Goal: Task Accomplishment & Management: Complete application form

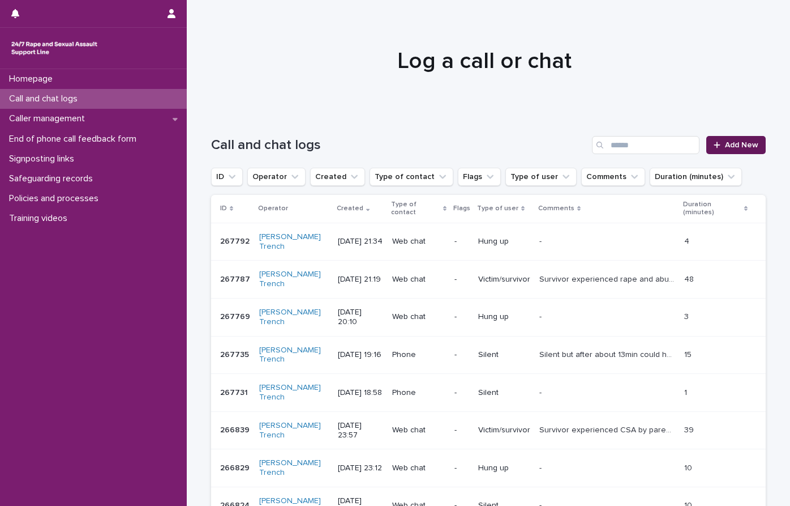
click at [726, 153] on link "Add New" at bounding box center [736, 145] width 59 height 18
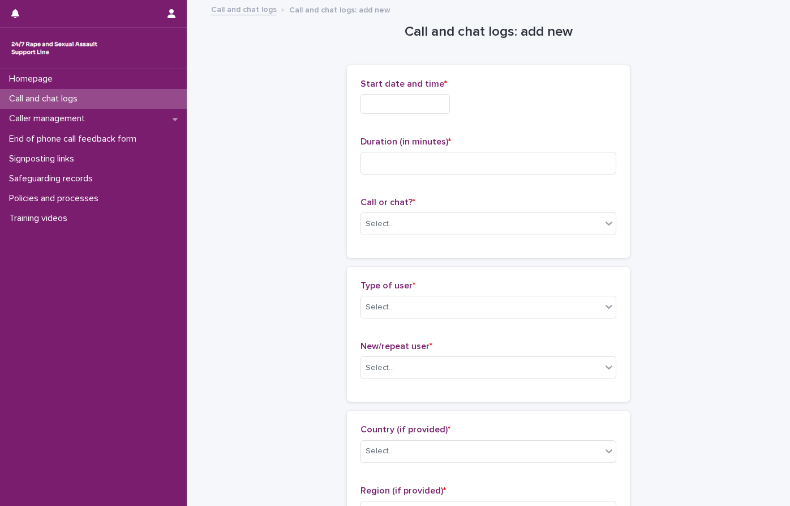
click at [397, 101] on input "text" at bounding box center [405, 104] width 89 height 20
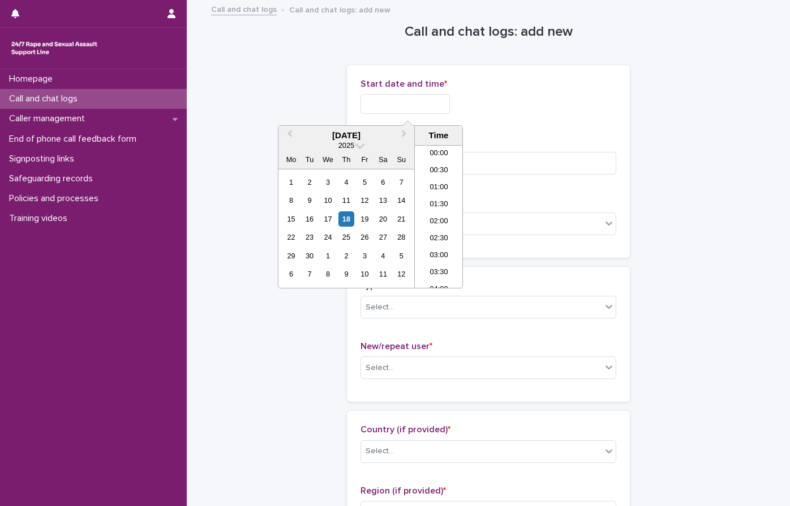
scroll to position [673, 0]
click at [435, 247] on li "22:30" at bounding box center [439, 245] width 48 height 17
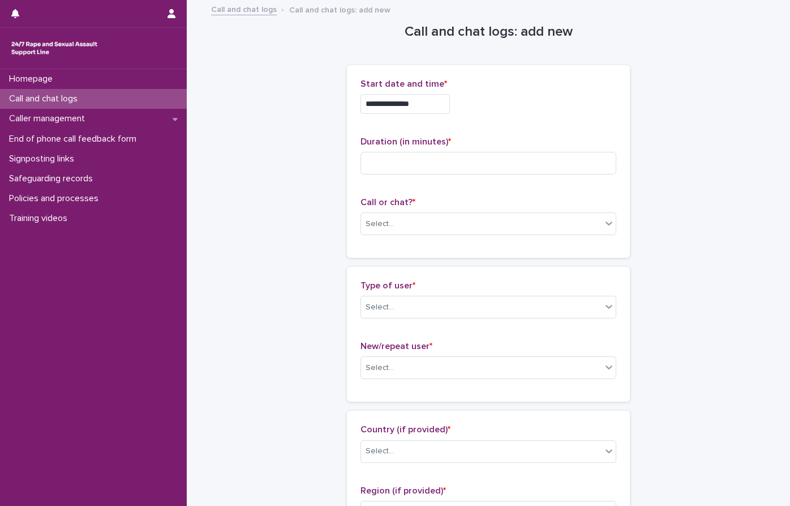
click at [417, 103] on input "**********" at bounding box center [405, 104] width 89 height 20
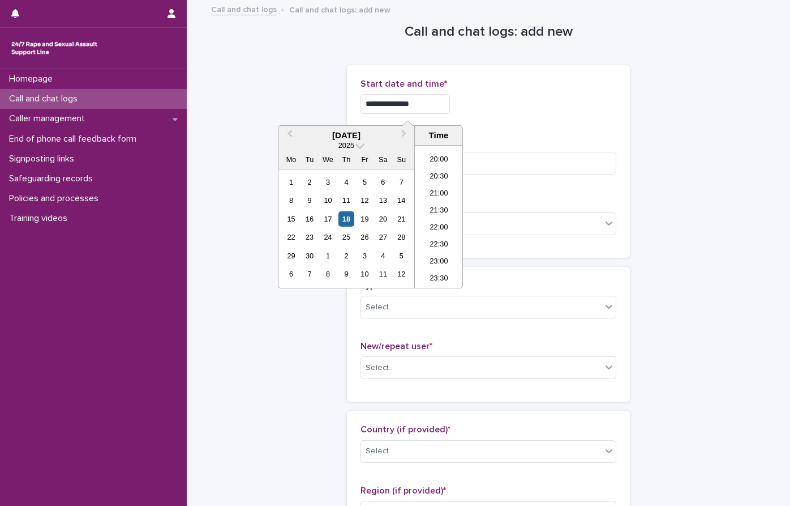
click at [404, 101] on input "**********" at bounding box center [405, 104] width 89 height 20
type input "**********"
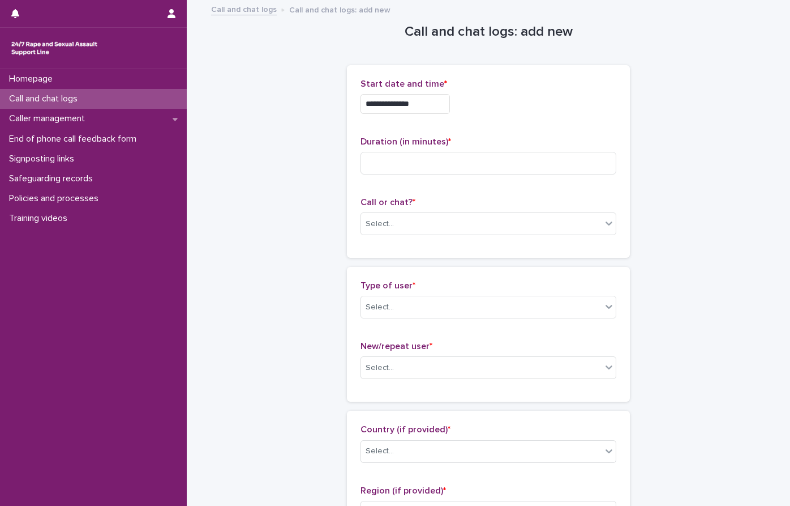
click at [395, 168] on input at bounding box center [489, 163] width 256 height 23
type input "**"
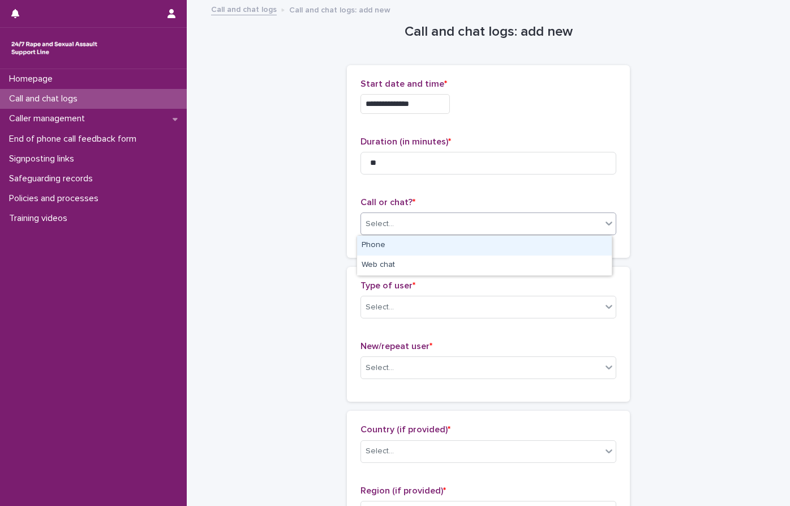
drag, startPoint x: 425, startPoint y: 232, endPoint x: 382, endPoint y: 247, distance: 46.2
click at [425, 232] on div "Select..." at bounding box center [481, 224] width 241 height 19
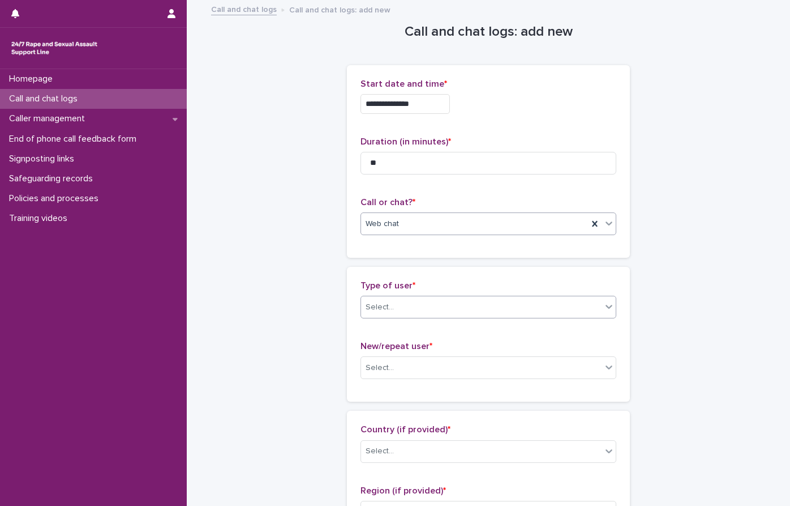
click at [403, 296] on div "Select..." at bounding box center [489, 307] width 256 height 23
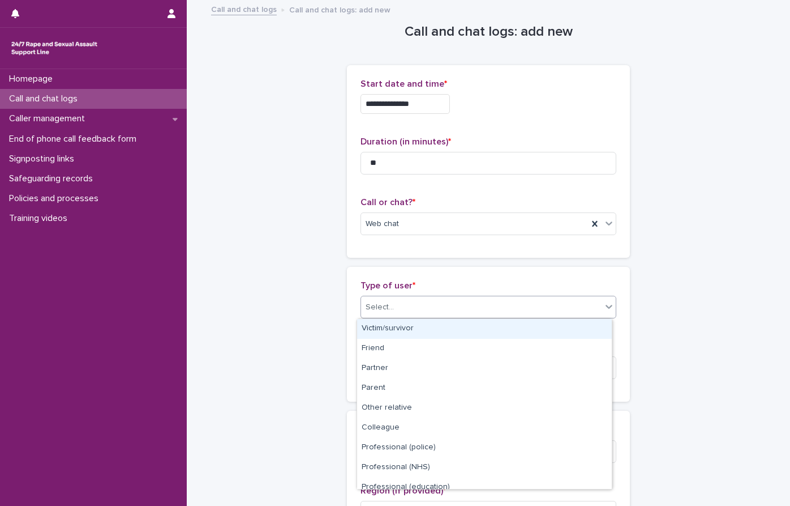
click at [393, 326] on div "Victim/survivor" at bounding box center [484, 329] width 255 height 20
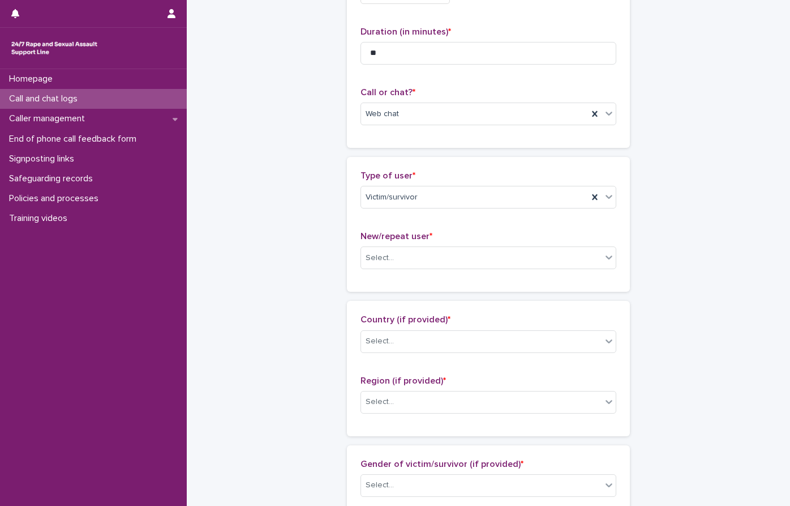
scroll to position [113, 0]
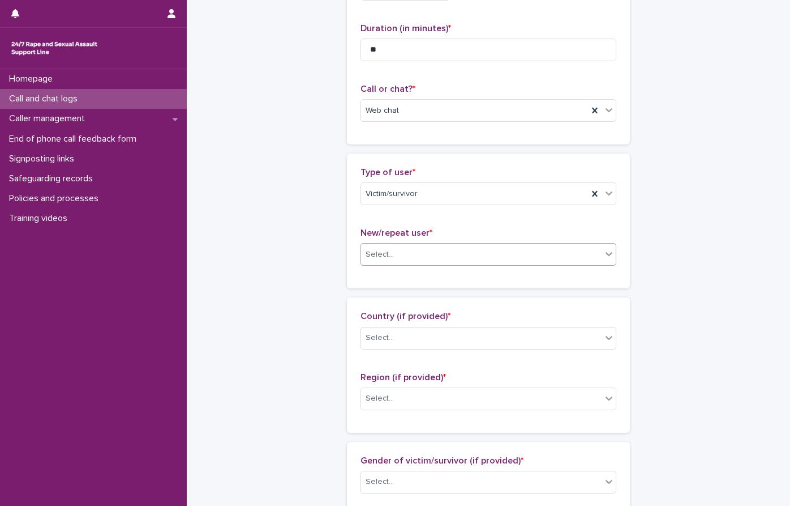
click at [427, 261] on div "Select..." at bounding box center [481, 254] width 241 height 19
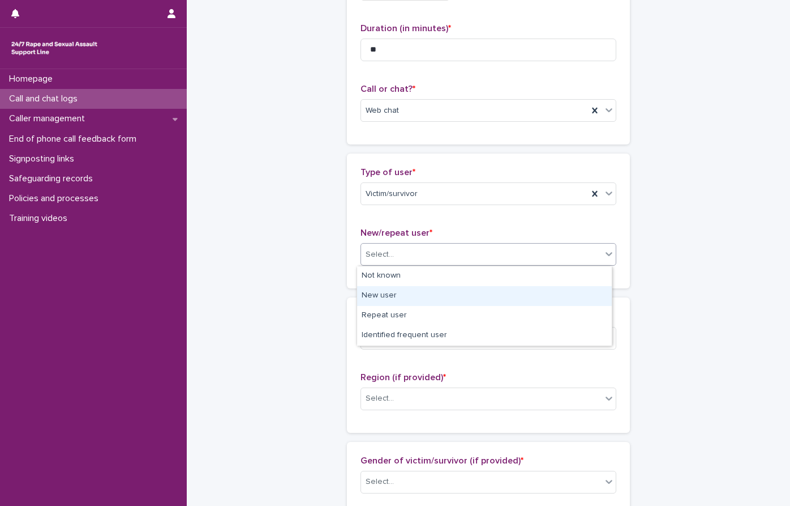
click at [387, 293] on div "New user" at bounding box center [484, 296] width 255 height 20
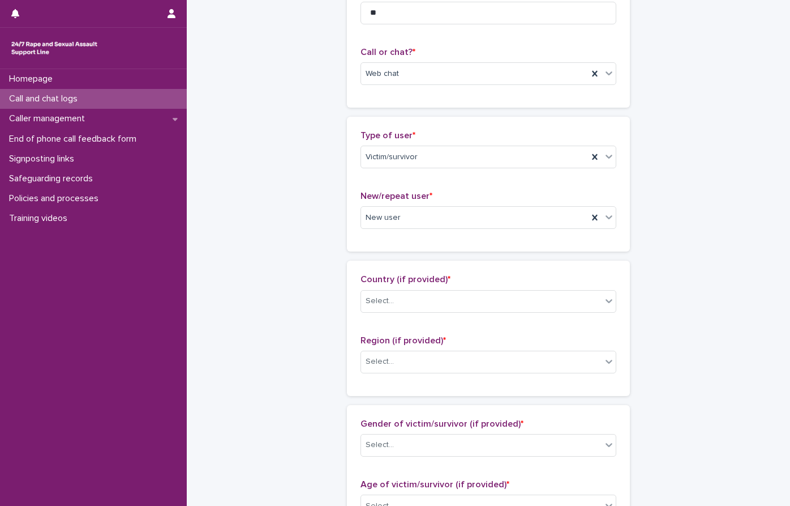
scroll to position [170, 0]
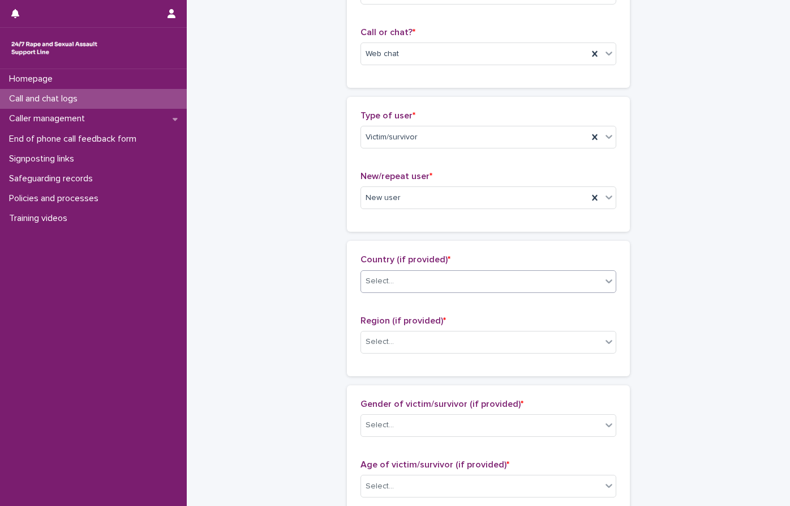
click at [404, 275] on div "Select..." at bounding box center [481, 281] width 241 height 19
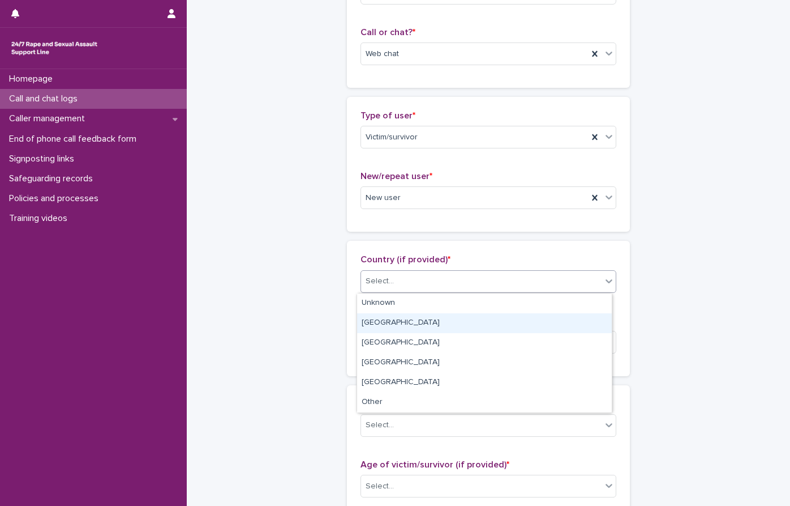
click at [400, 323] on div "[GEOGRAPHIC_DATA]" at bounding box center [484, 323] width 255 height 20
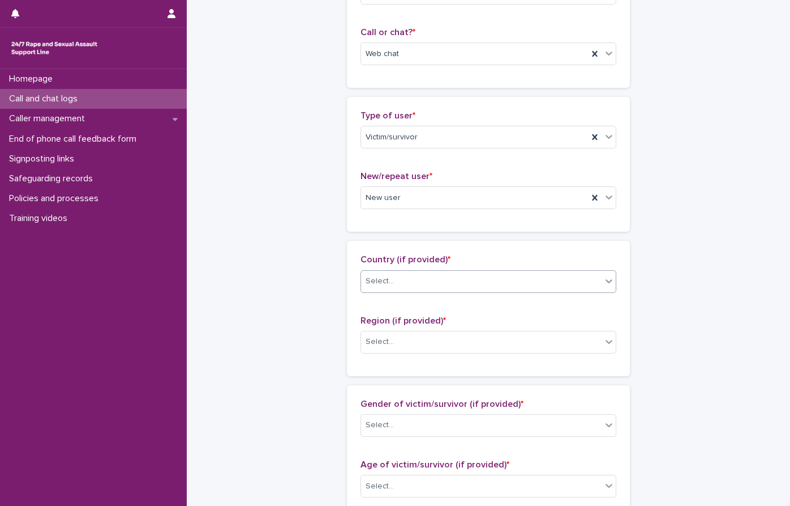
click at [311, 275] on div "**********" at bounding box center [488, 444] width 555 height 1226
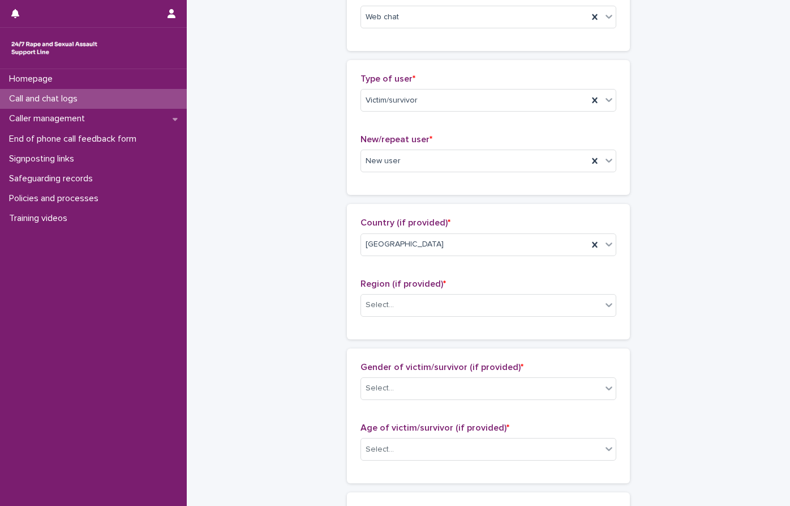
scroll to position [226, 0]
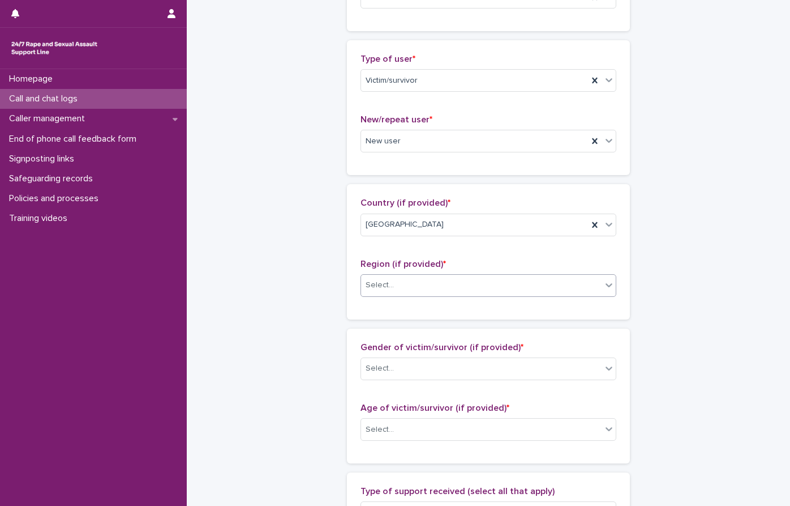
click at [416, 288] on div "Select..." at bounding box center [481, 285] width 241 height 19
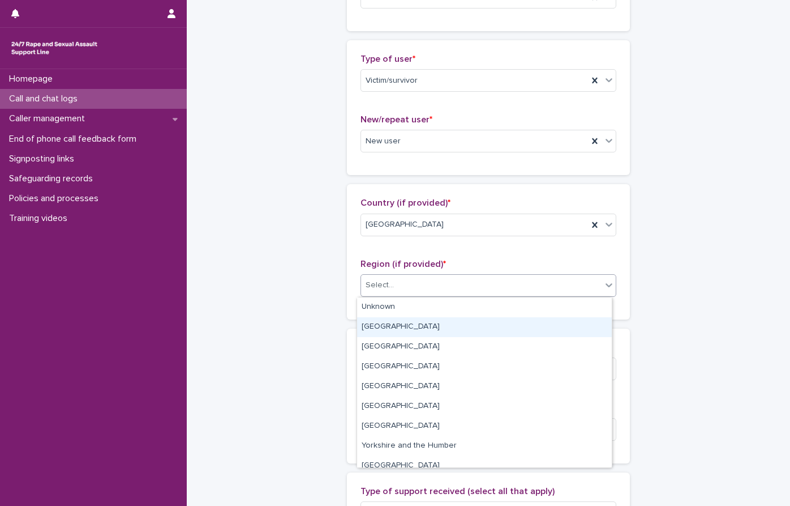
click at [421, 325] on div "[GEOGRAPHIC_DATA]" at bounding box center [484, 327] width 255 height 20
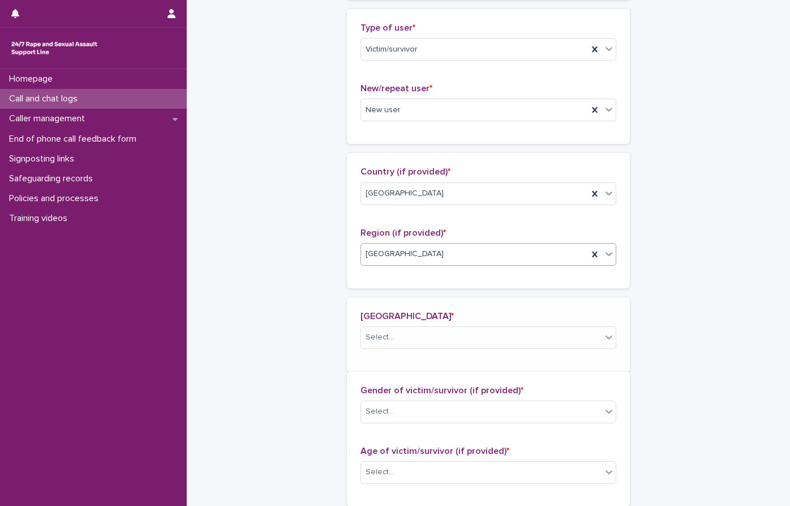
scroll to position [268, 0]
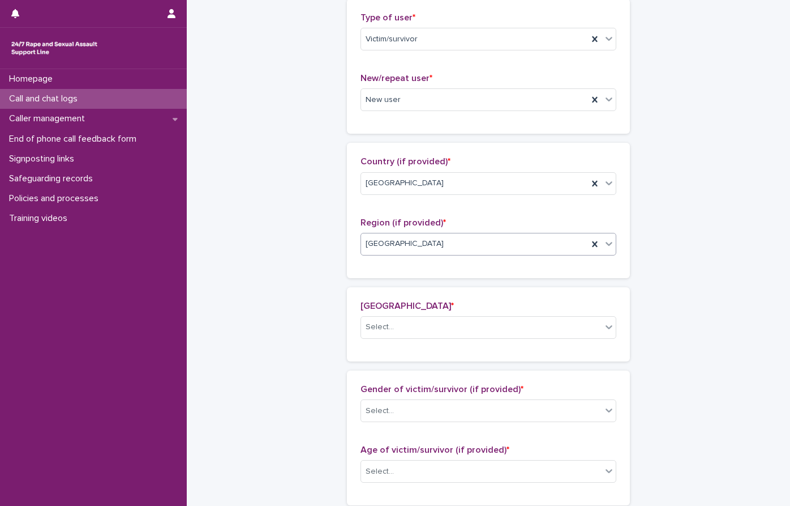
click at [218, 219] on div "**********" at bounding box center [488, 387] width 555 height 1309
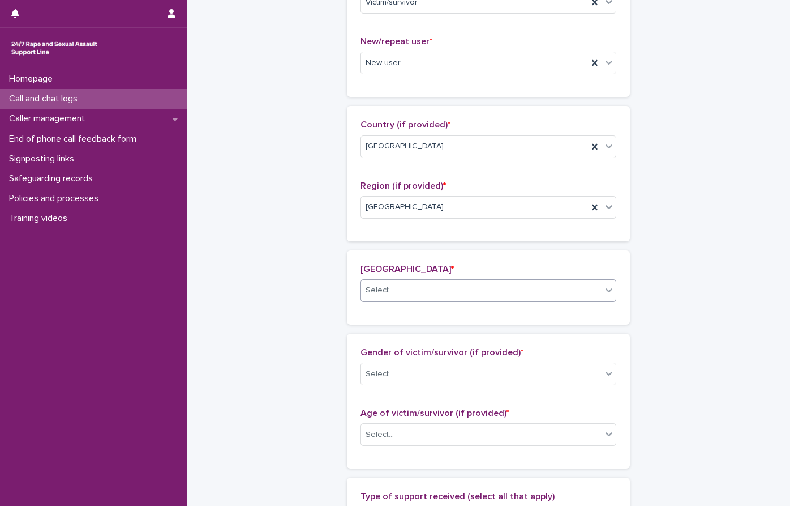
scroll to position [324, 0]
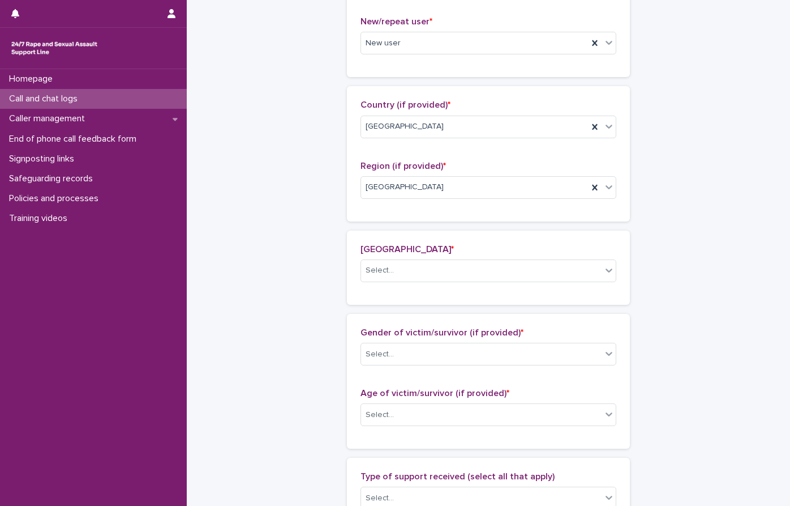
click at [408, 257] on div "London borough * Select..." at bounding box center [489, 267] width 256 height 47
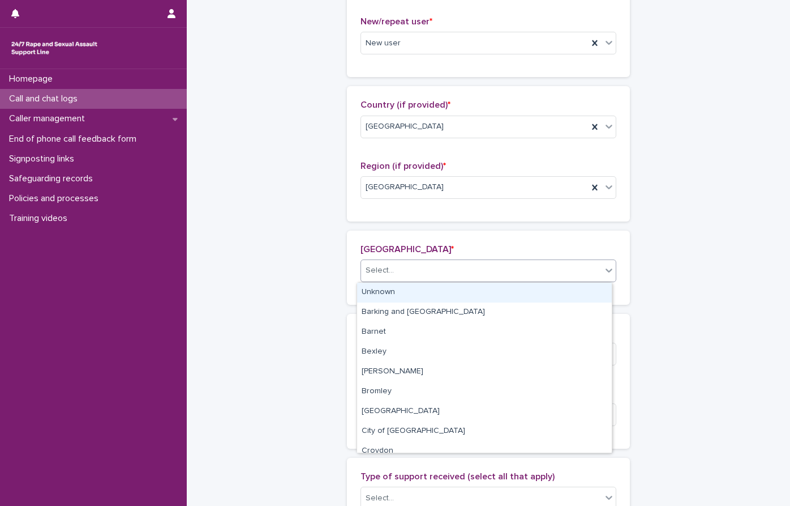
click at [419, 267] on div "Select..." at bounding box center [481, 270] width 241 height 19
click at [405, 285] on div "Unknown" at bounding box center [484, 293] width 255 height 20
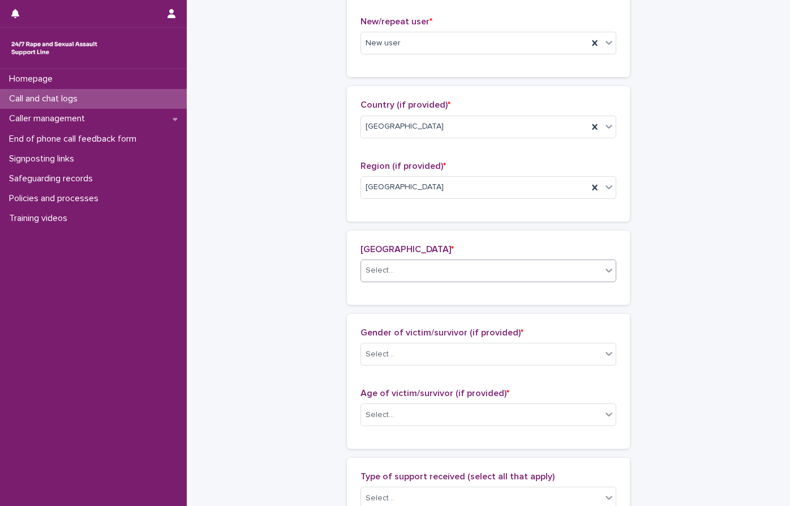
click at [696, 220] on div "**********" at bounding box center [488, 331] width 555 height 1309
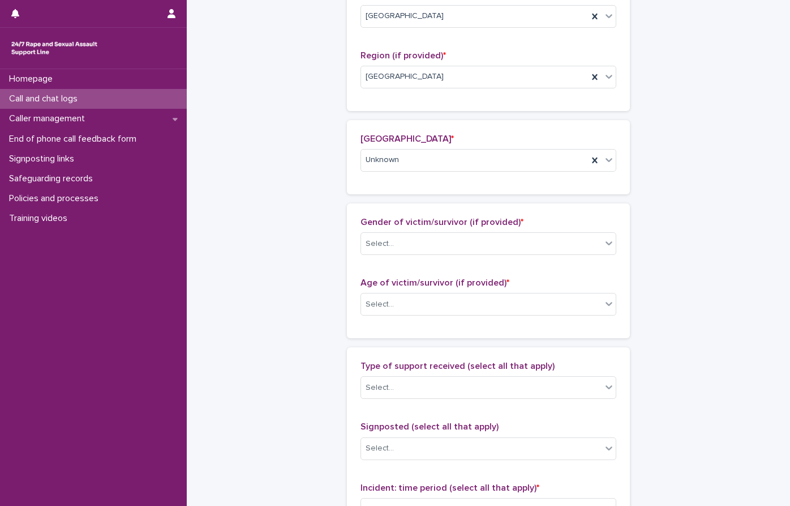
scroll to position [438, 0]
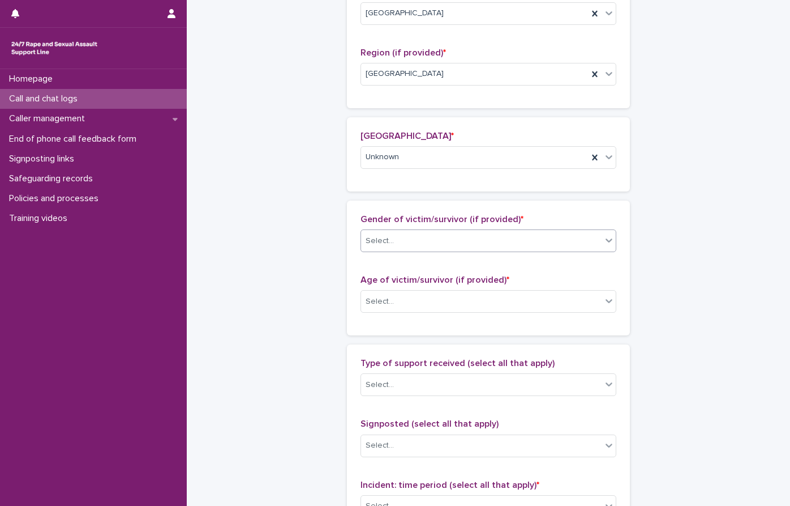
click at [419, 238] on div "Select..." at bounding box center [481, 241] width 241 height 19
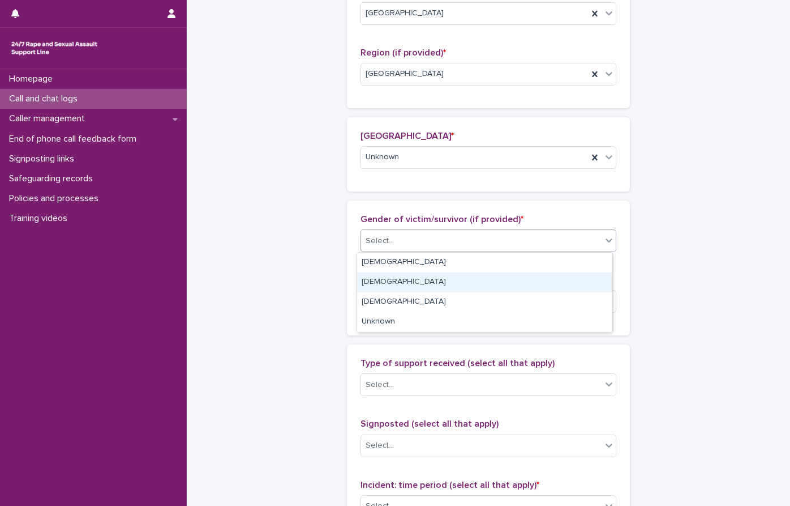
click at [386, 279] on div "[DEMOGRAPHIC_DATA]" at bounding box center [484, 282] width 255 height 20
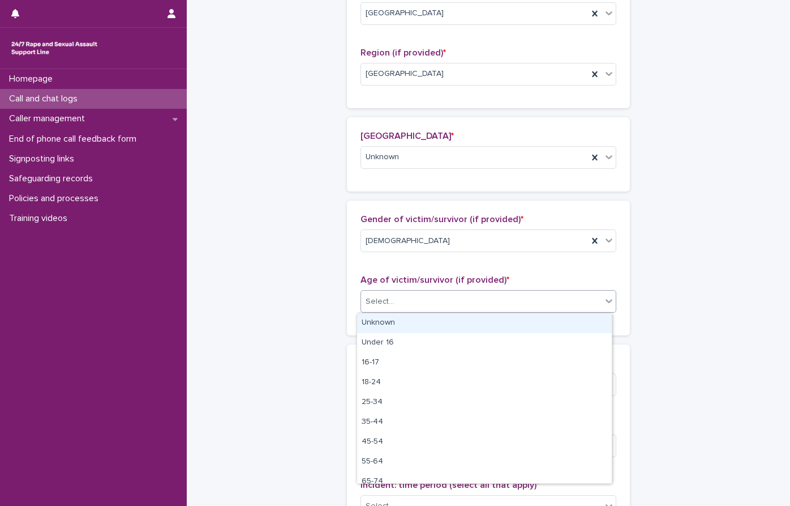
click at [393, 307] on div "Select..." at bounding box center [481, 301] width 241 height 19
click at [392, 321] on div "Unknown" at bounding box center [484, 323] width 255 height 20
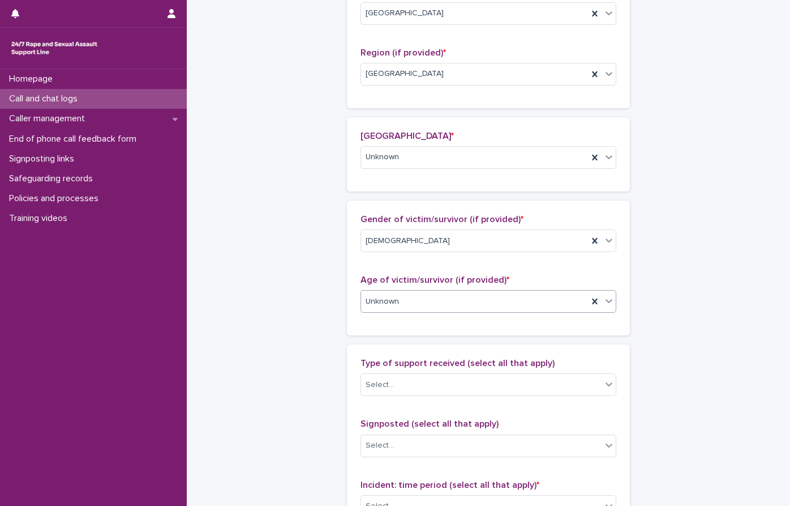
click at [682, 229] on div "**********" at bounding box center [488, 217] width 555 height 1309
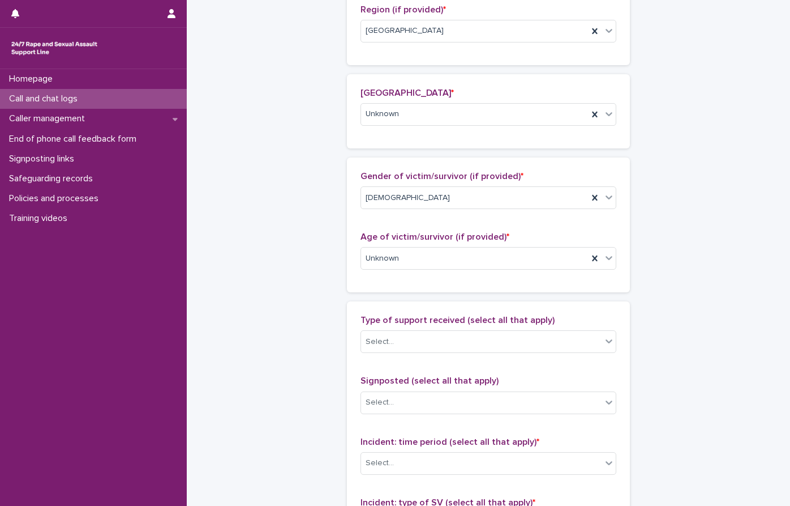
scroll to position [551, 0]
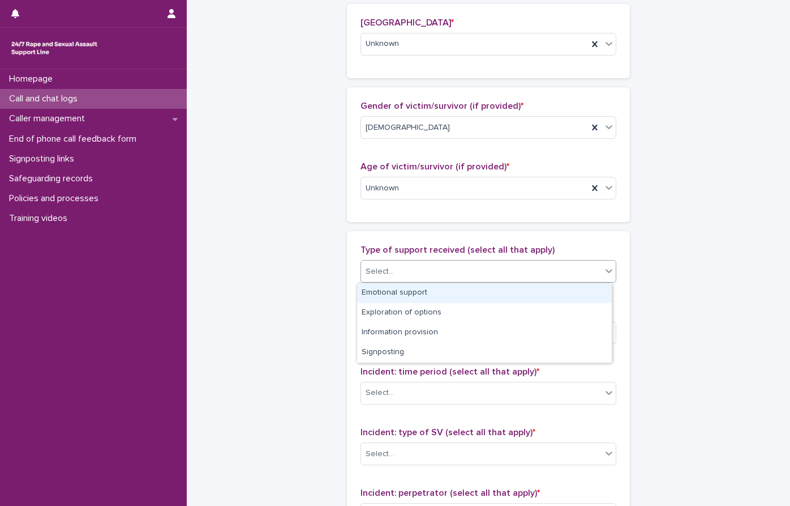
click at [453, 275] on div "Select..." at bounding box center [481, 271] width 241 height 19
click at [423, 294] on div "Emotional support" at bounding box center [484, 293] width 255 height 20
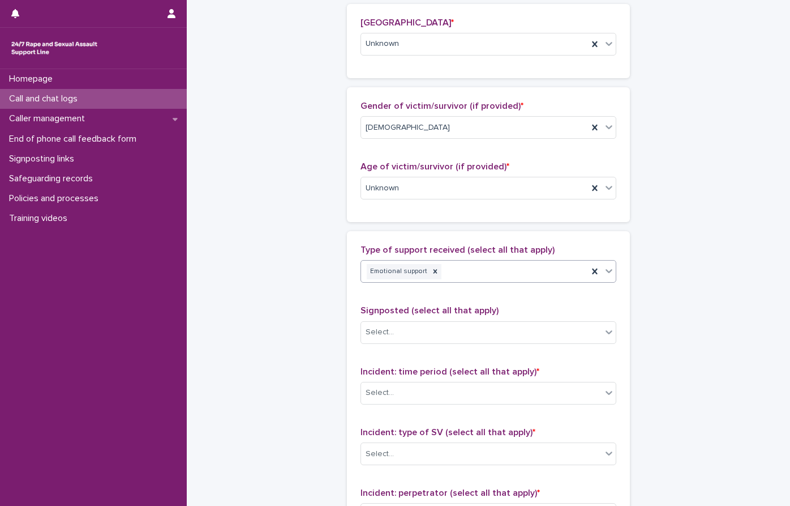
click at [523, 272] on div "Emotional support" at bounding box center [474, 272] width 227 height 20
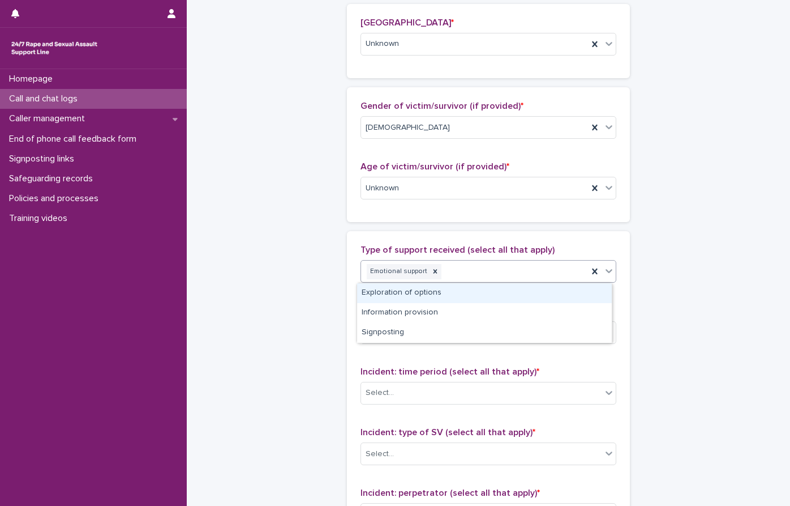
click at [441, 293] on div "Exploration of options" at bounding box center [484, 293] width 255 height 20
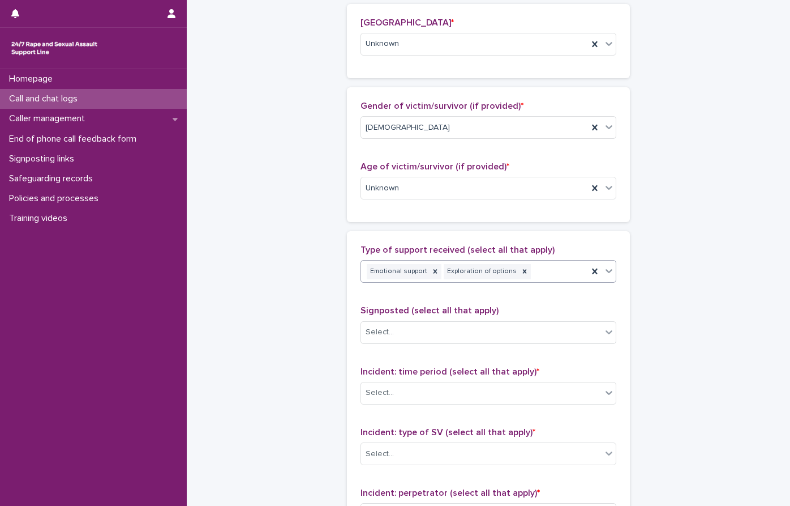
click at [546, 275] on div "Emotional support Exploration of options" at bounding box center [474, 272] width 227 height 20
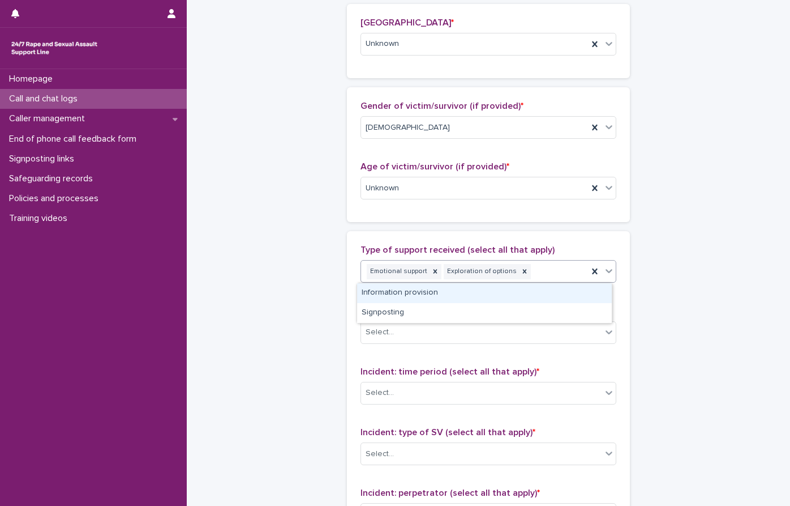
click at [437, 292] on div "Information provision" at bounding box center [484, 293] width 255 height 20
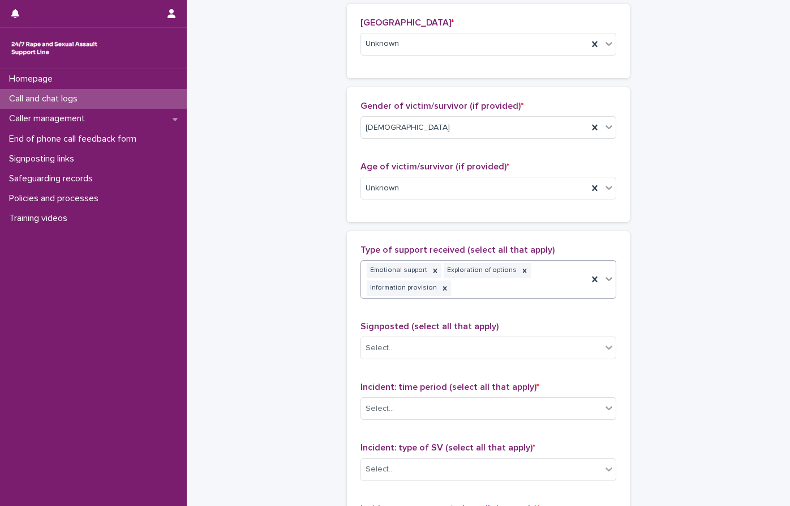
scroll to position [559, 0]
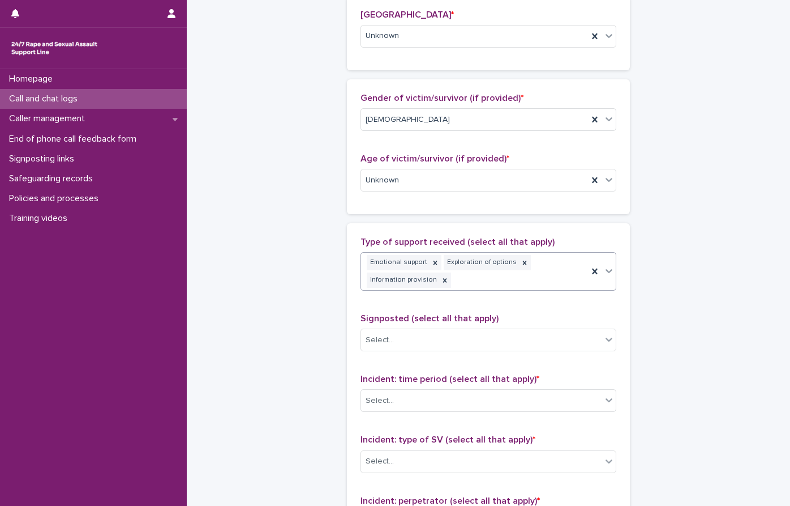
click at [540, 281] on div "Emotional support Exploration of options Information provision" at bounding box center [474, 271] width 227 height 37
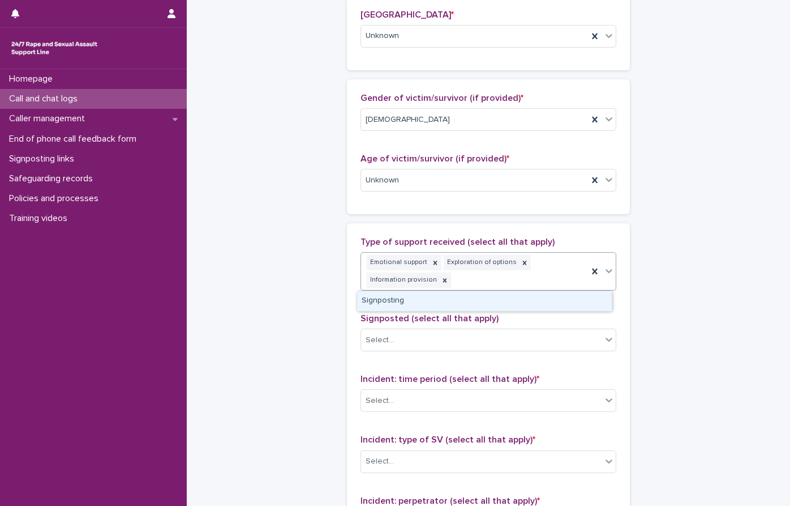
click at [423, 306] on div "Signposting" at bounding box center [484, 301] width 255 height 20
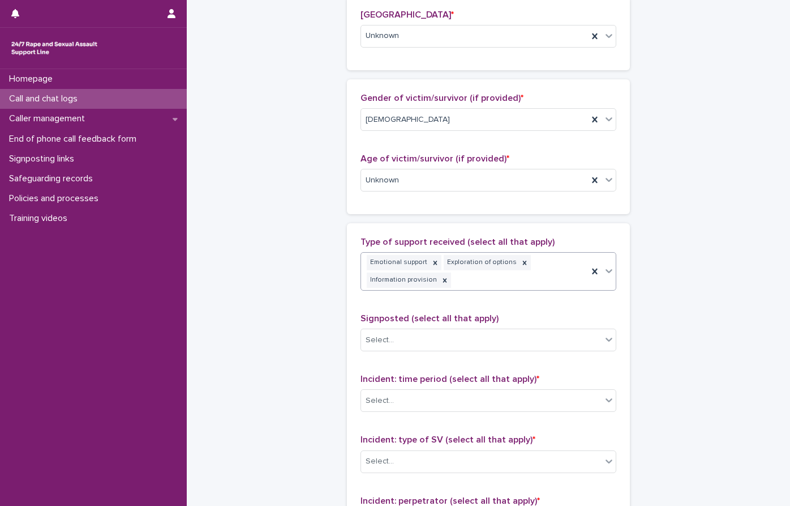
click at [679, 260] on div "**********" at bounding box center [488, 104] width 555 height 1325
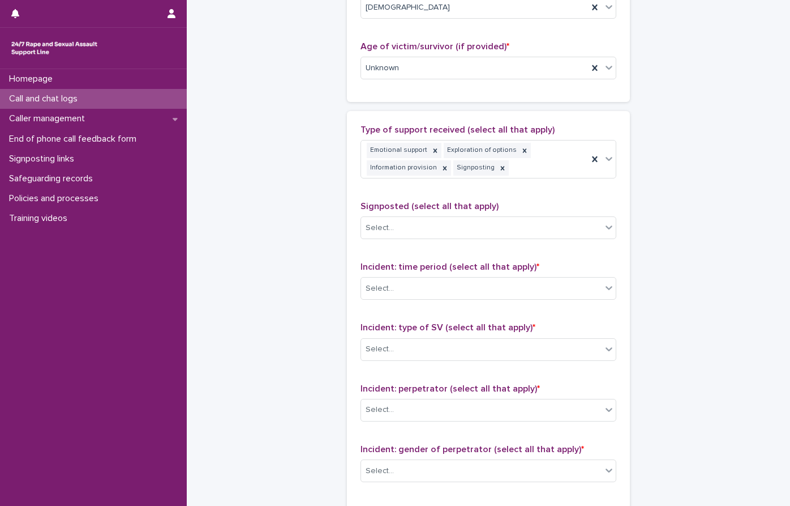
scroll to position [672, 0]
click at [437, 236] on div "Select..." at bounding box center [489, 226] width 256 height 23
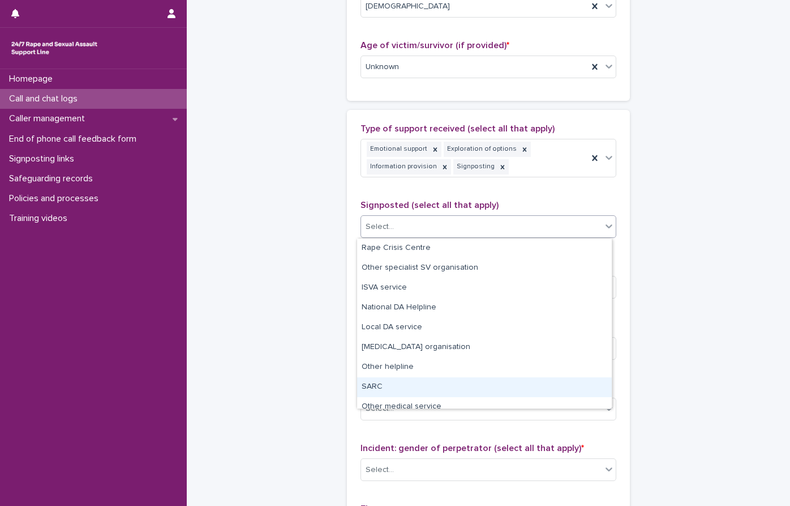
click at [389, 380] on div "SARC" at bounding box center [484, 387] width 255 height 20
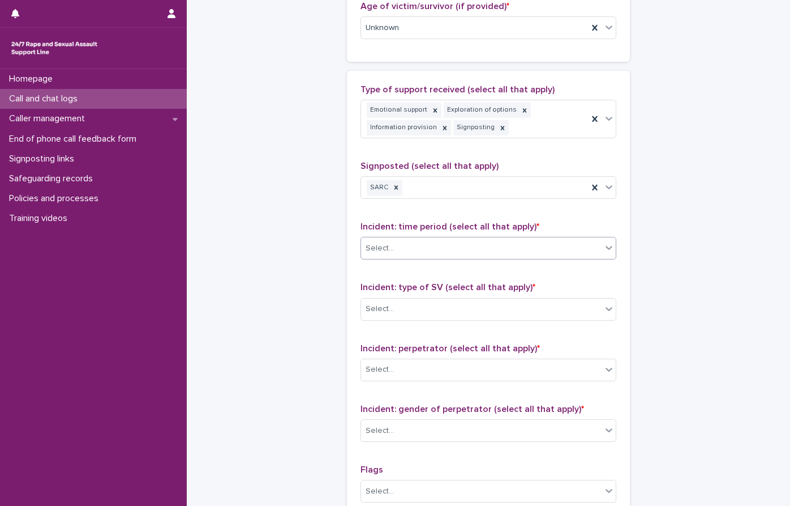
scroll to position [729, 0]
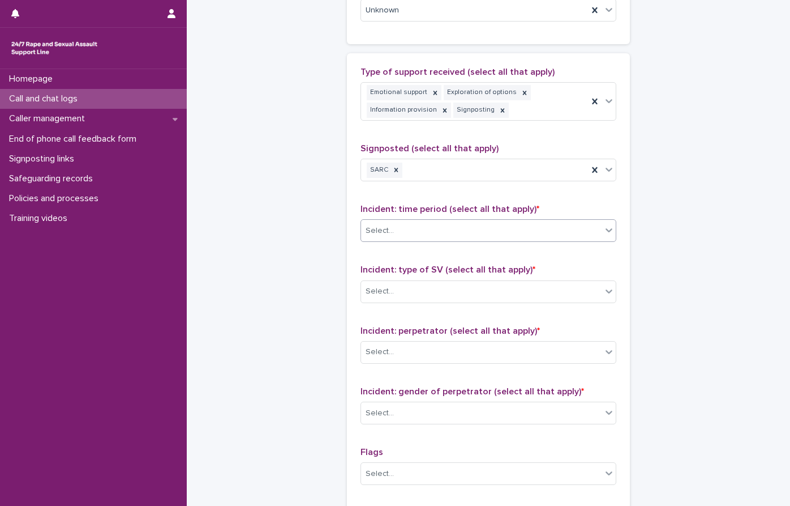
click at [438, 228] on div "Select..." at bounding box center [481, 230] width 241 height 19
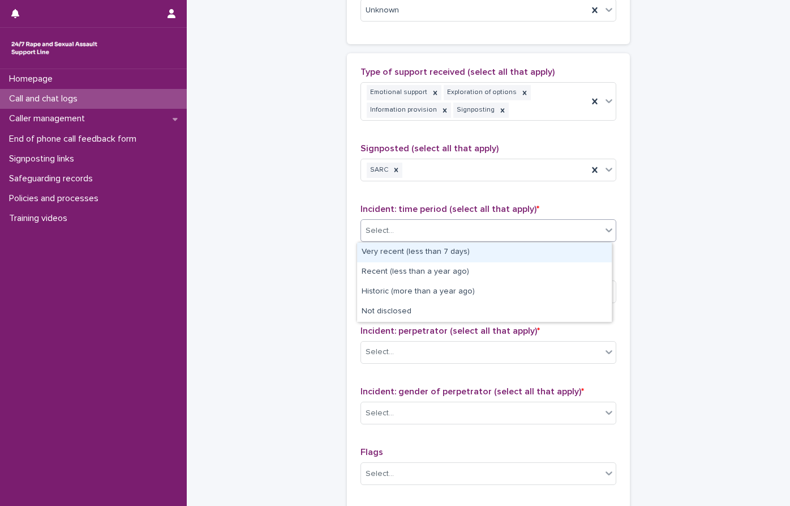
click at [425, 251] on div "Very recent (less than 7 days)" at bounding box center [484, 252] width 255 height 20
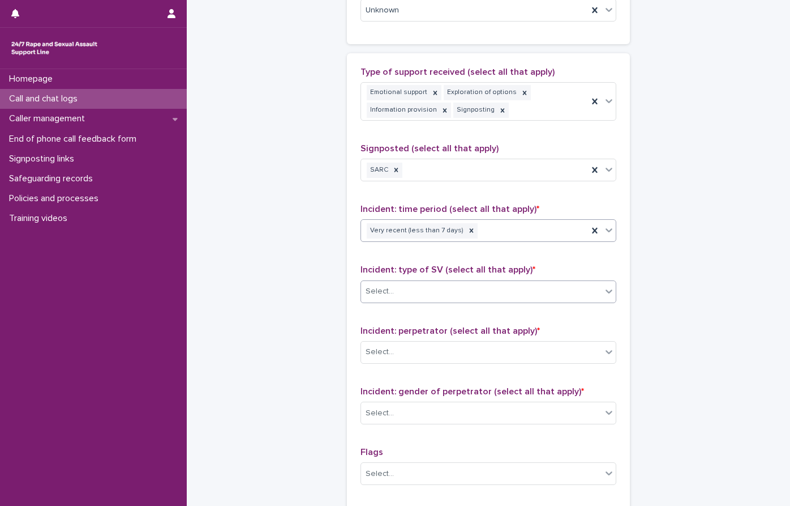
click at [427, 289] on div "Select..." at bounding box center [481, 291] width 241 height 19
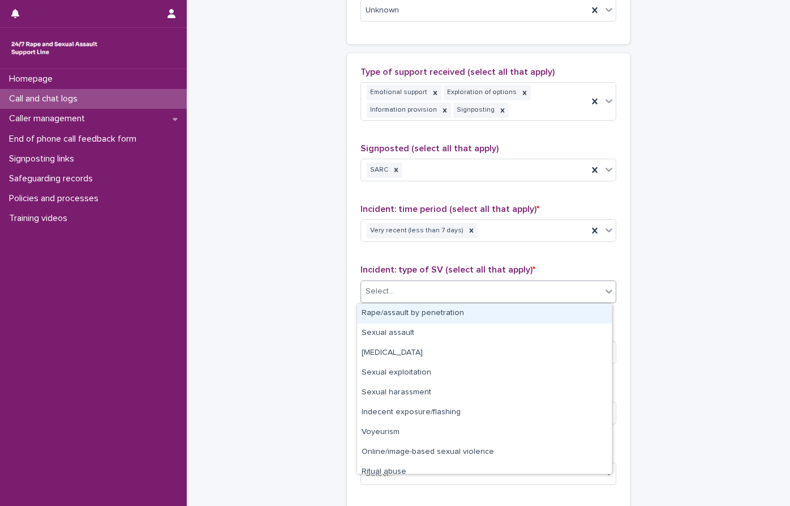
click at [425, 310] on div "Rape/assault by penetration" at bounding box center [484, 313] width 255 height 20
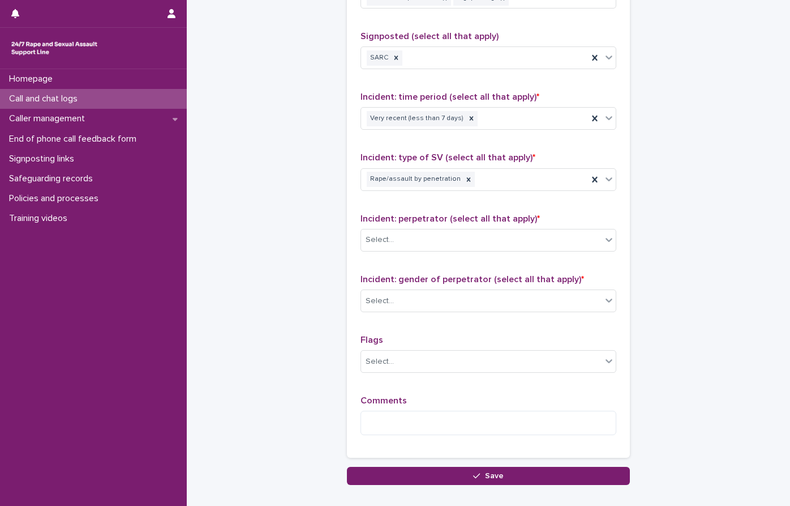
scroll to position [842, 0]
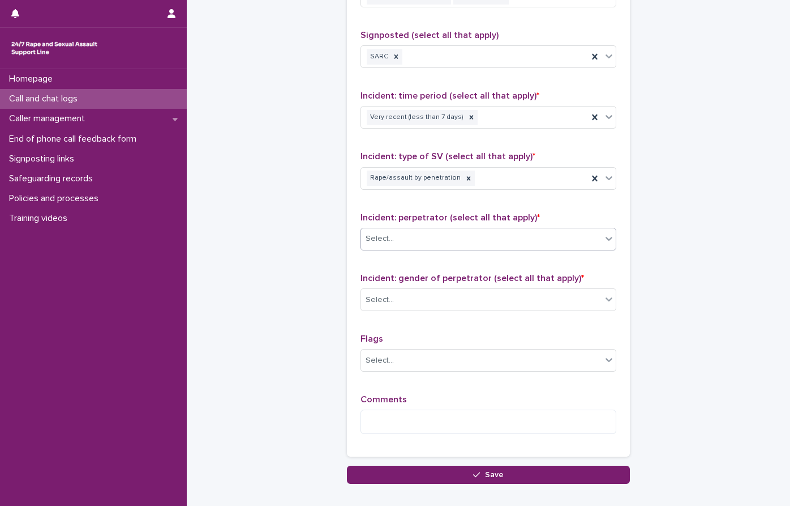
click at [407, 242] on div "Select..." at bounding box center [481, 238] width 241 height 19
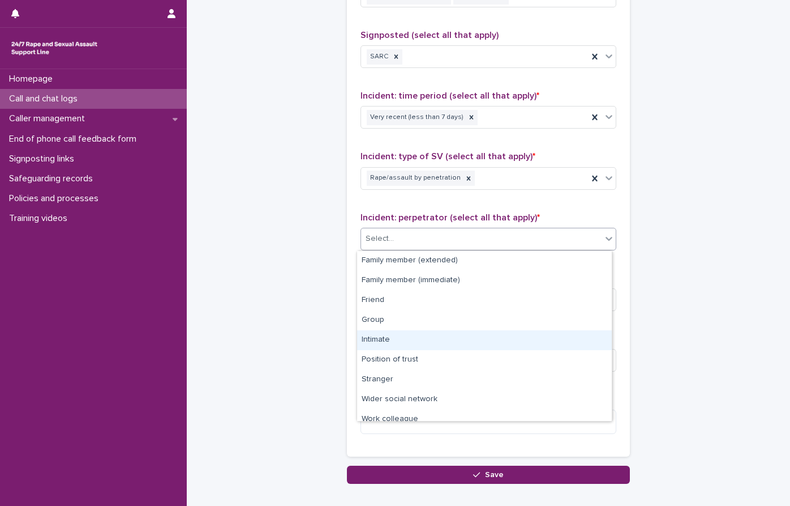
click at [402, 339] on div "Intimate" at bounding box center [484, 340] width 255 height 20
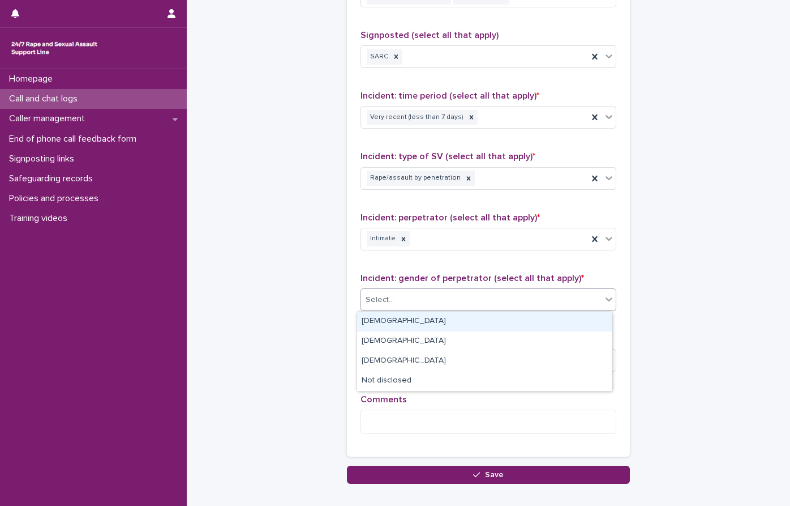
click at [418, 296] on div "Select..." at bounding box center [481, 299] width 241 height 19
click at [368, 326] on div "[DEMOGRAPHIC_DATA]" at bounding box center [484, 321] width 255 height 20
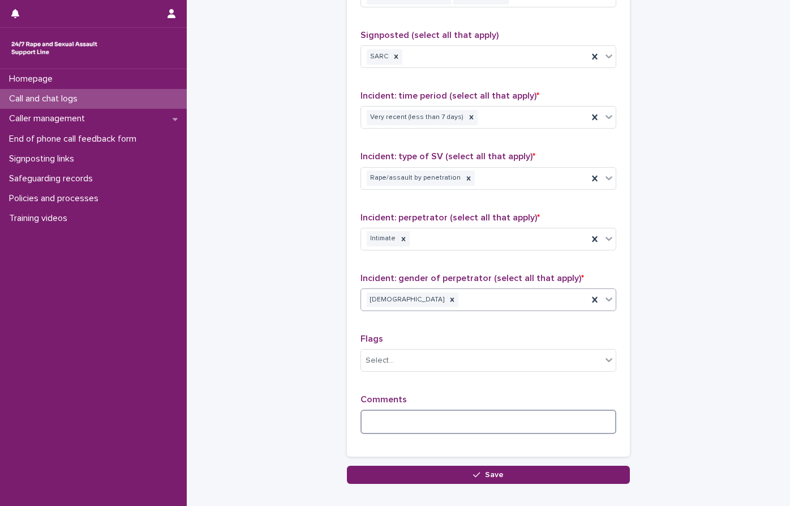
click at [378, 418] on textarea at bounding box center [489, 421] width 256 height 24
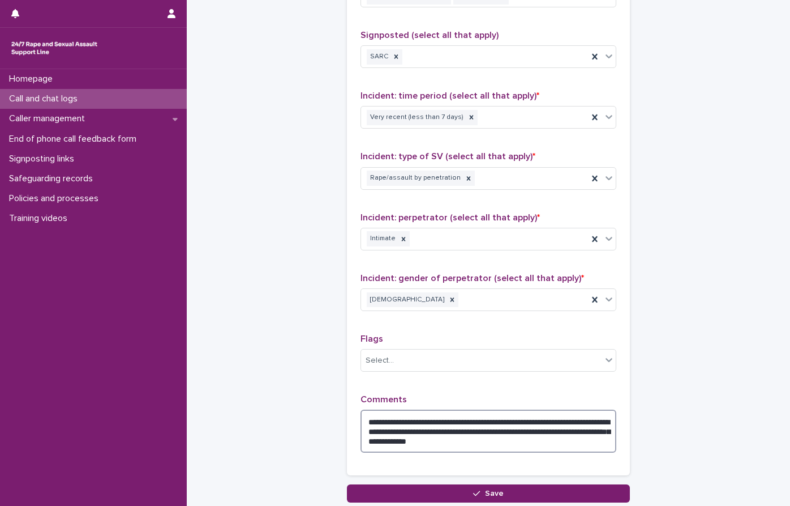
click at [476, 439] on textarea "**********" at bounding box center [489, 430] width 256 height 43
click at [577, 443] on textarea "**********" at bounding box center [489, 430] width 256 height 43
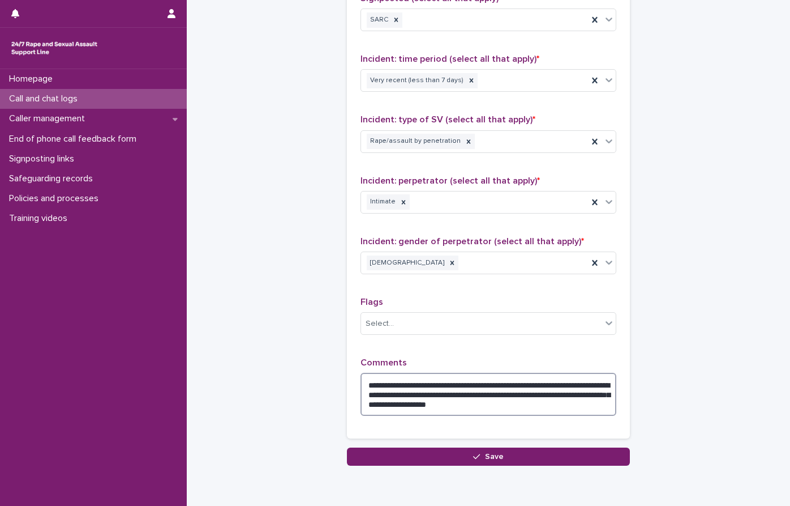
scroll to position [899, 0]
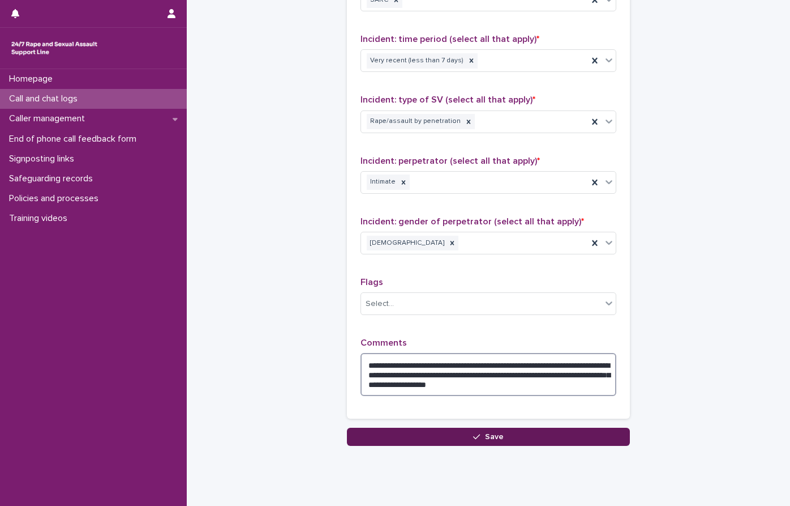
type textarea "**********"
click at [500, 440] on button "Save" at bounding box center [488, 436] width 283 height 18
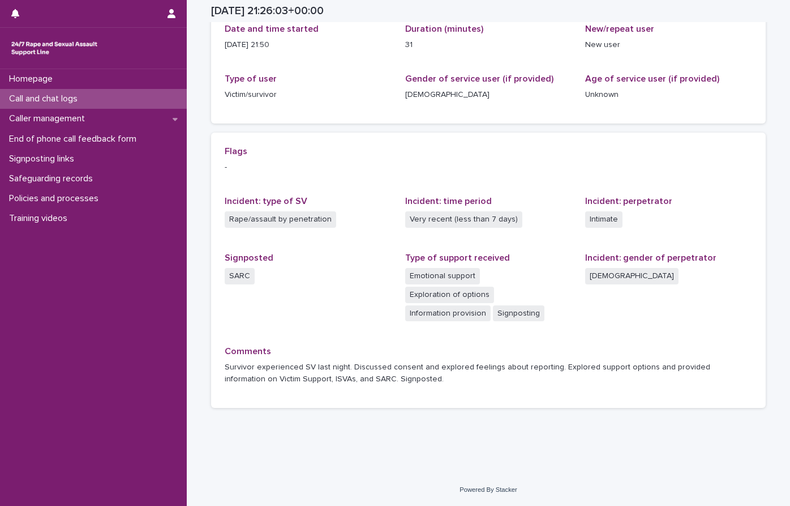
scroll to position [126, 0]
